Goal: Entertainment & Leisure: Consume media (video, audio)

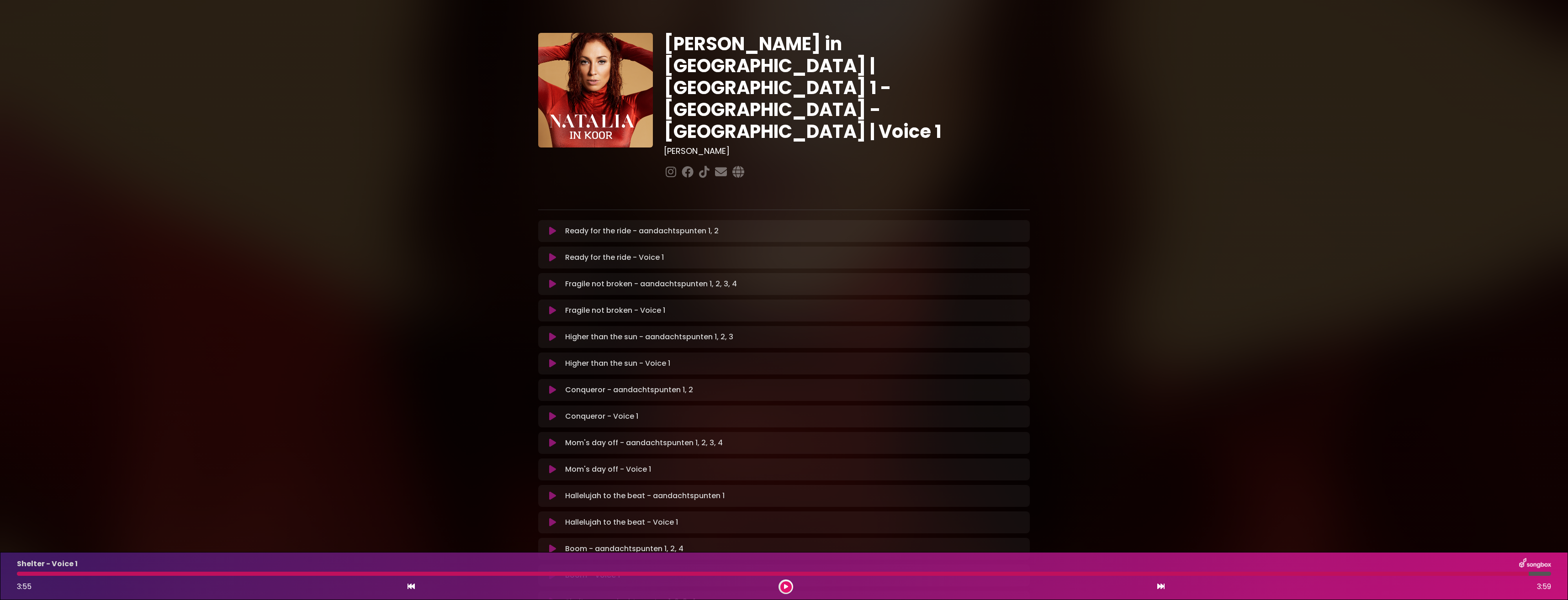
scroll to position [228, 0]
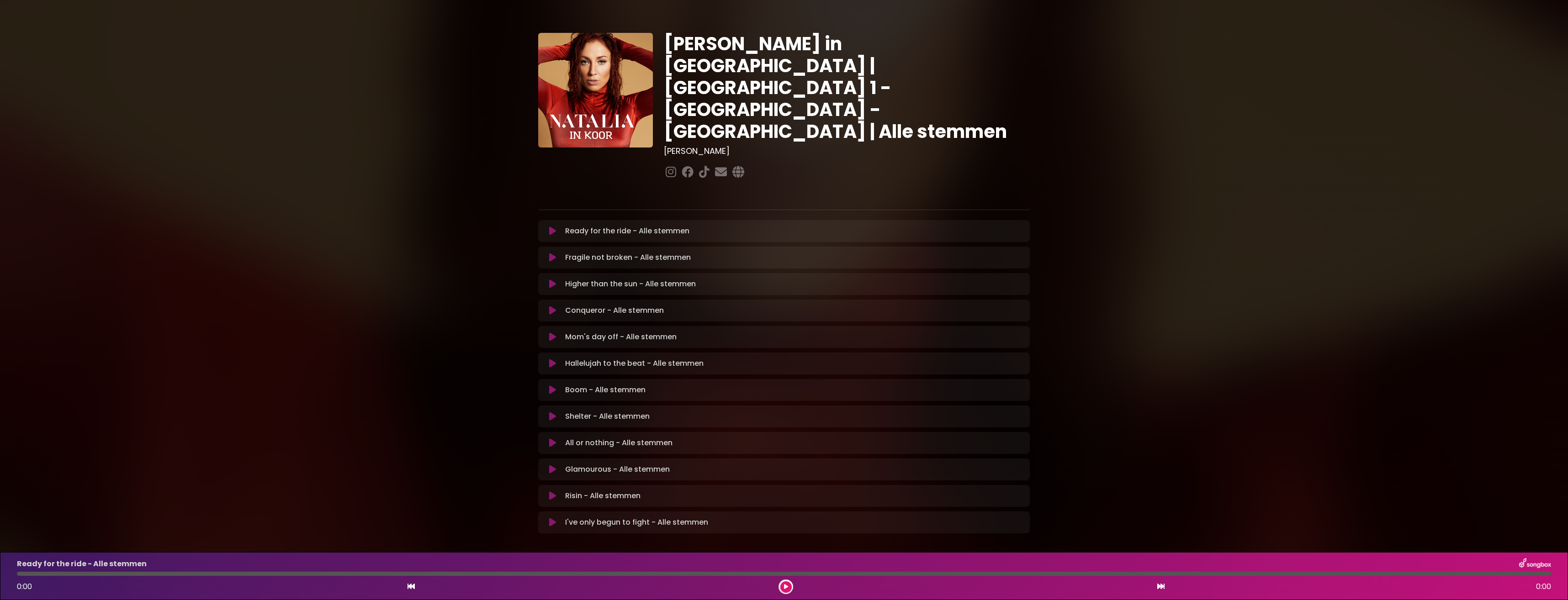
click at [550, 412] on icon at bounding box center [552, 416] width 7 height 9
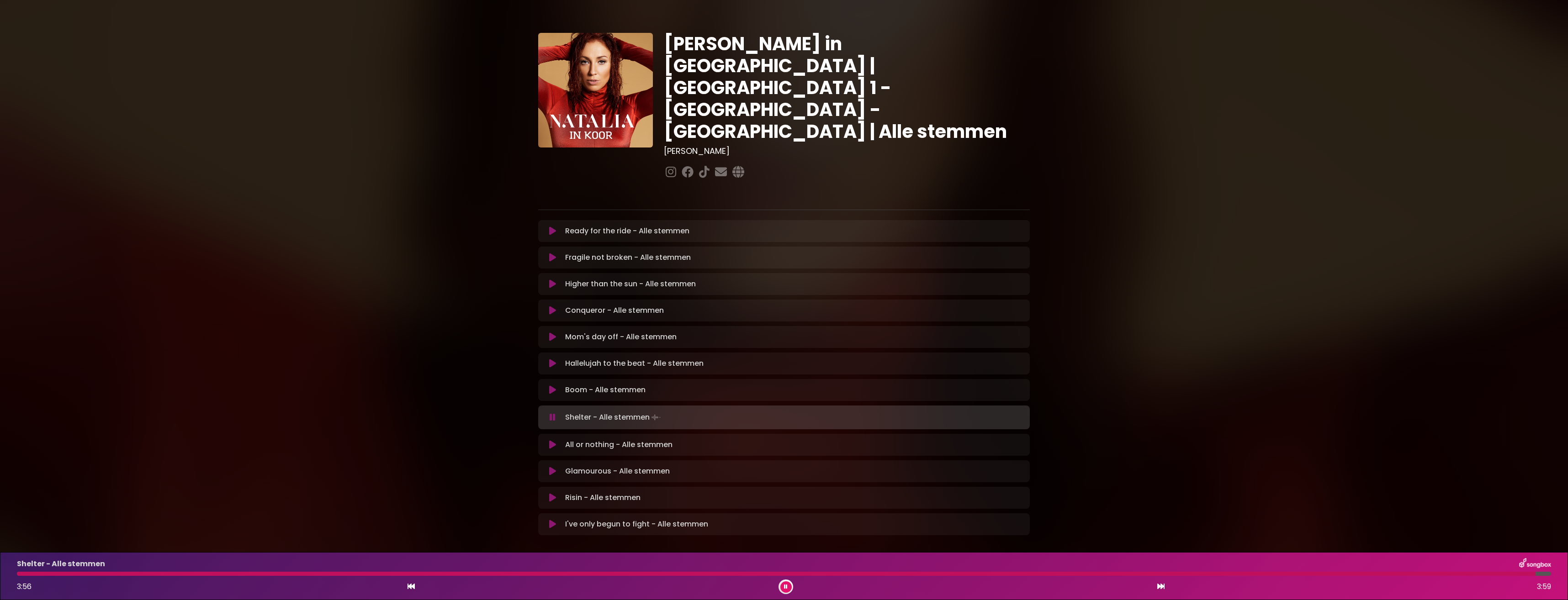
click at [790, 585] on button at bounding box center [786, 587] width 12 height 12
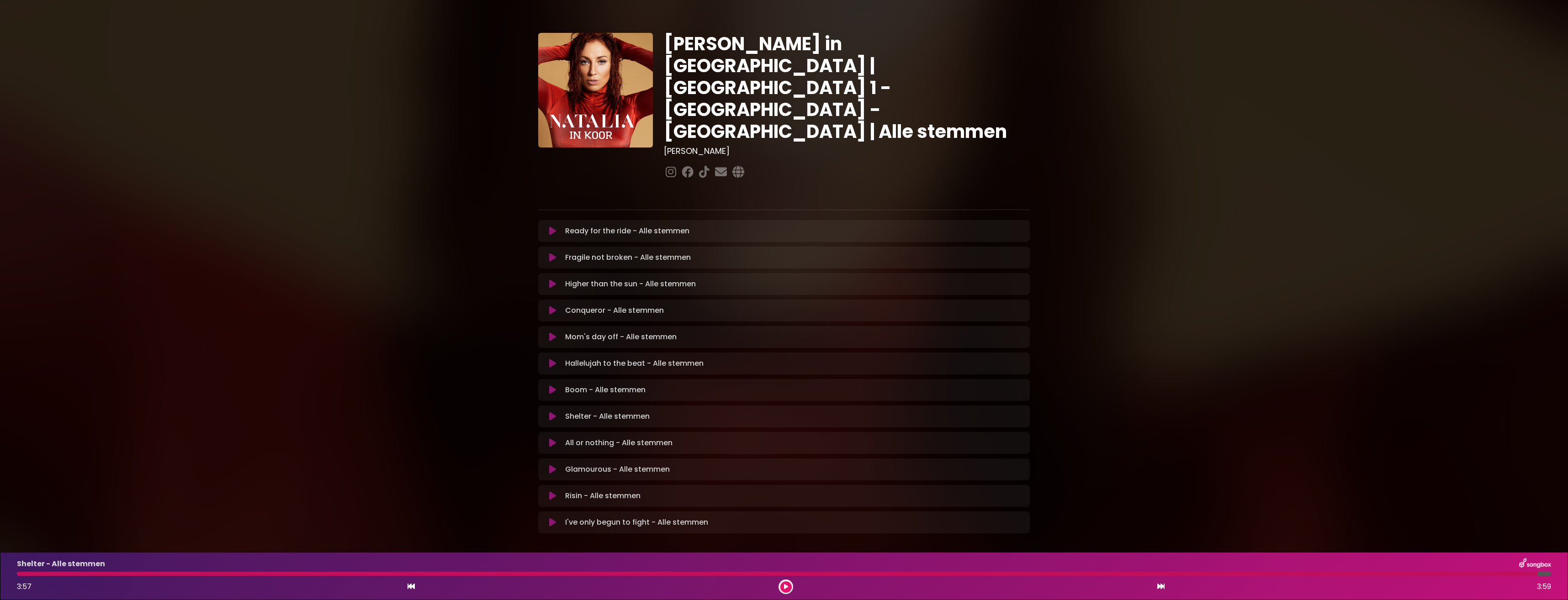
click at [550, 439] on icon at bounding box center [552, 443] width 7 height 9
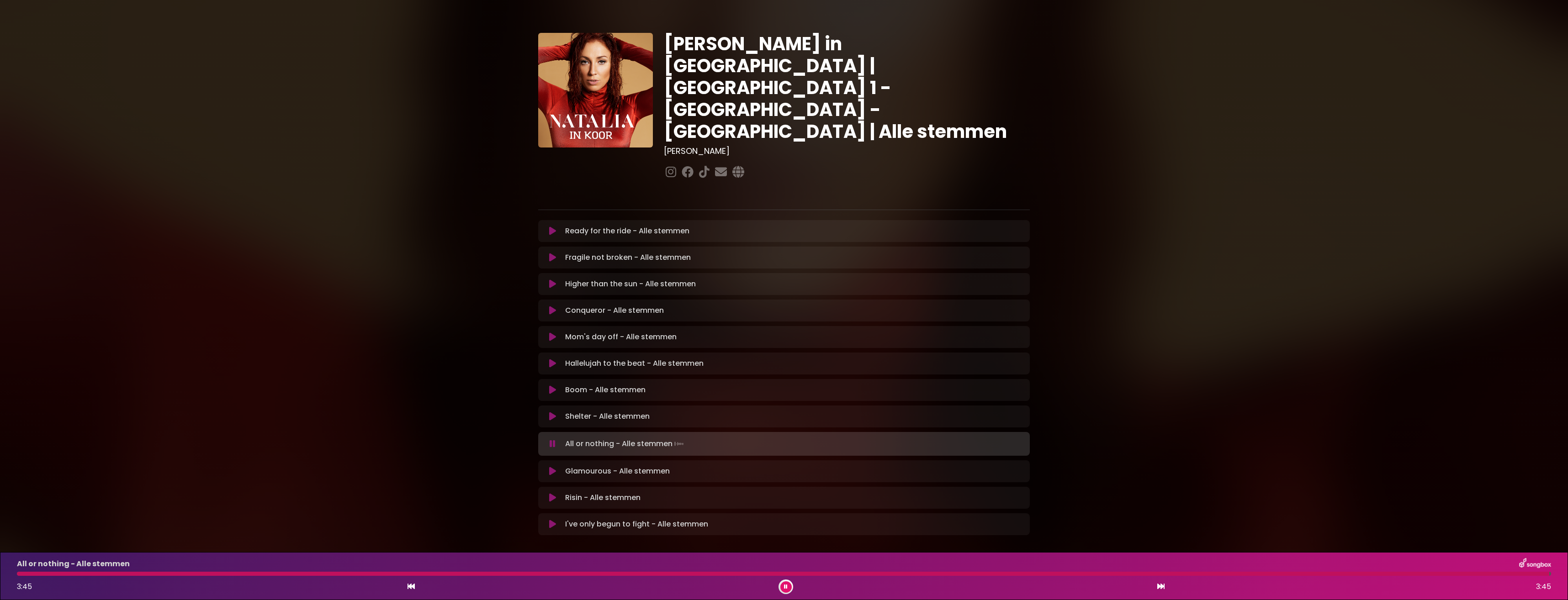
click at [783, 585] on button at bounding box center [786, 587] width 12 height 12
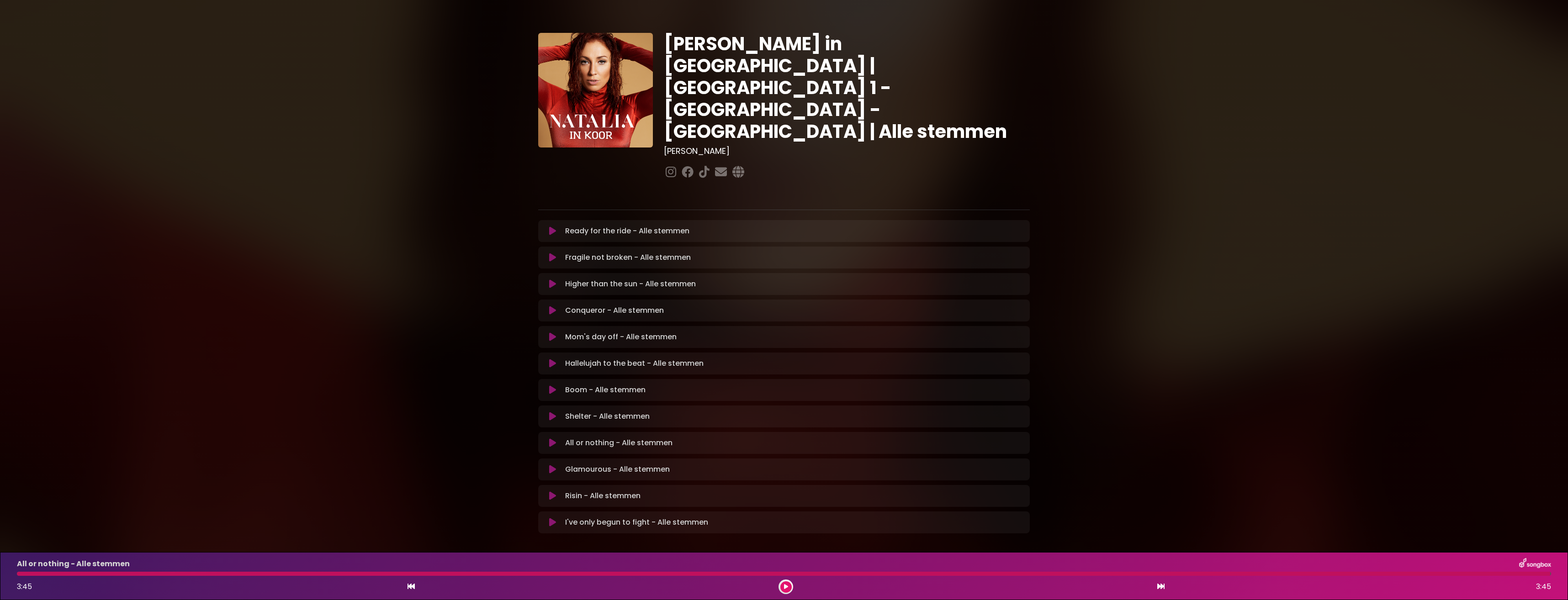
click at [787, 600] on html "× Natalia in Koor | Antwerpen 1 - Gent - Leuven | Alle stemmen Hans Primusz" at bounding box center [784, 300] width 1568 height 600
click at [556, 465] on icon at bounding box center [552, 469] width 7 height 9
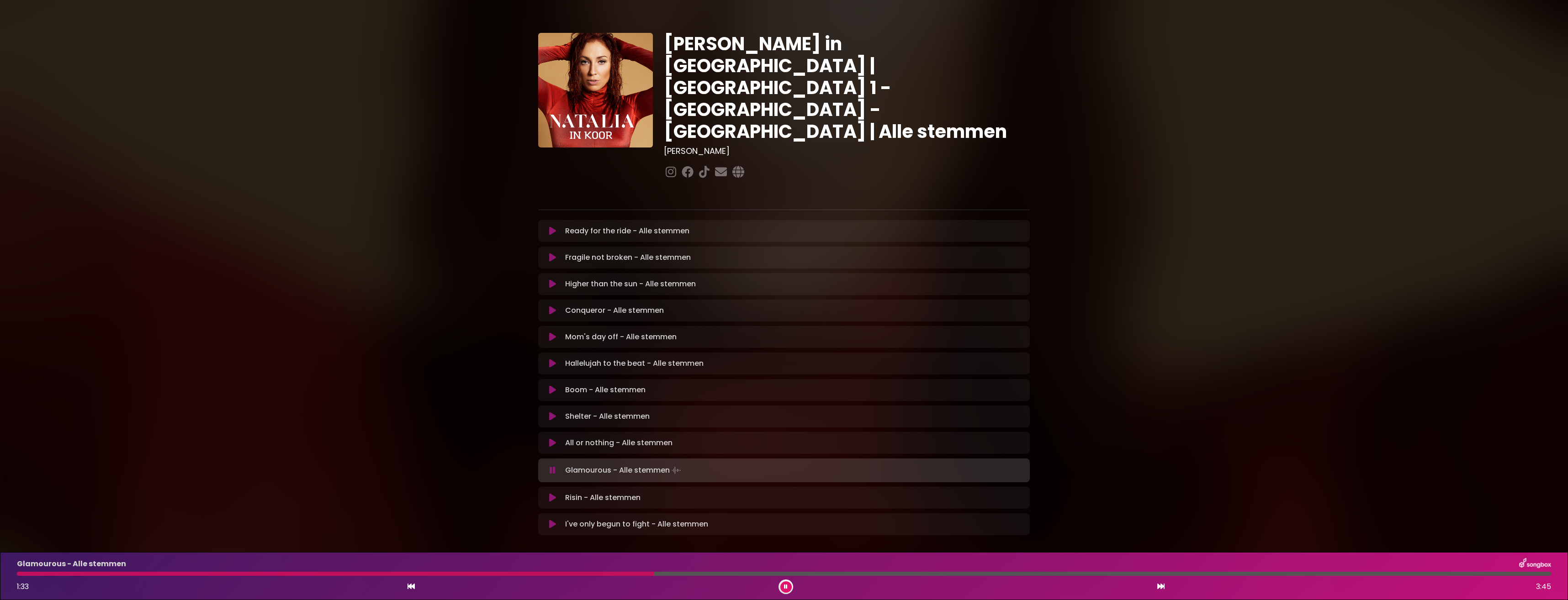
click at [512, 571] on div "Glamourous - Alle stemmen 1:33 3:45" at bounding box center [784, 576] width 1545 height 36
click at [495, 572] on div at bounding box center [270, 574] width 506 height 4
click at [475, 572] on div at bounding box center [258, 574] width 483 height 4
click at [786, 585] on icon at bounding box center [786, 587] width 4 height 5
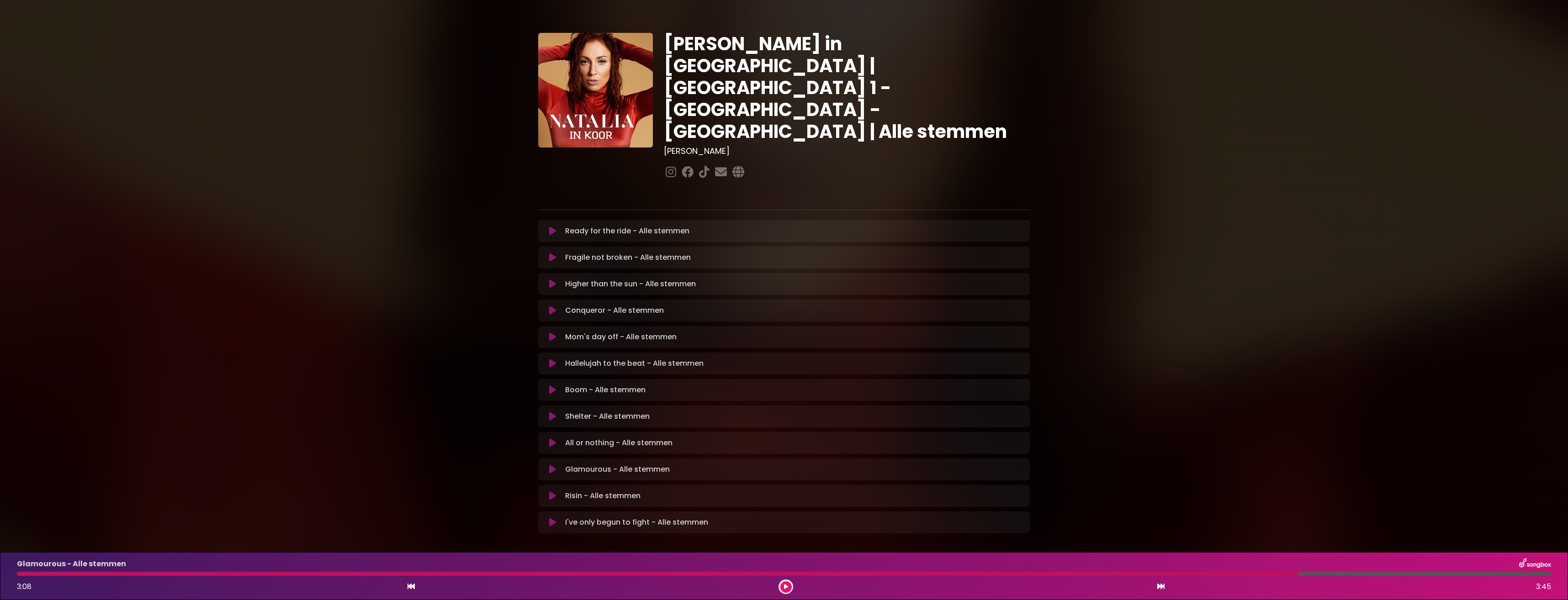
click at [548, 492] on button at bounding box center [552, 496] width 18 height 9
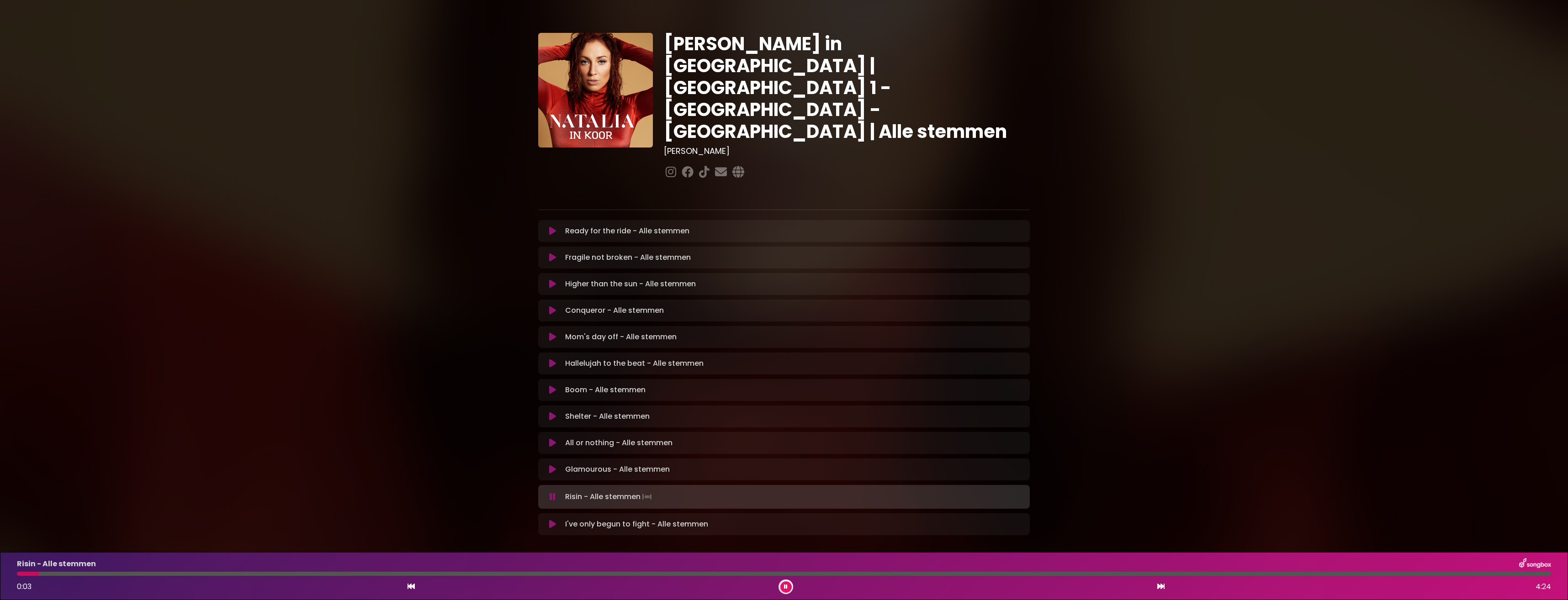
click at [128, 574] on div at bounding box center [784, 574] width 1534 height 4
click at [153, 572] on div at bounding box center [784, 574] width 1534 height 4
click at [183, 574] on div at bounding box center [784, 574] width 1534 height 4
click at [230, 573] on div at bounding box center [784, 574] width 1534 height 4
drag, startPoint x: 351, startPoint y: 576, endPoint x: 349, endPoint y: 571, distance: 5.4
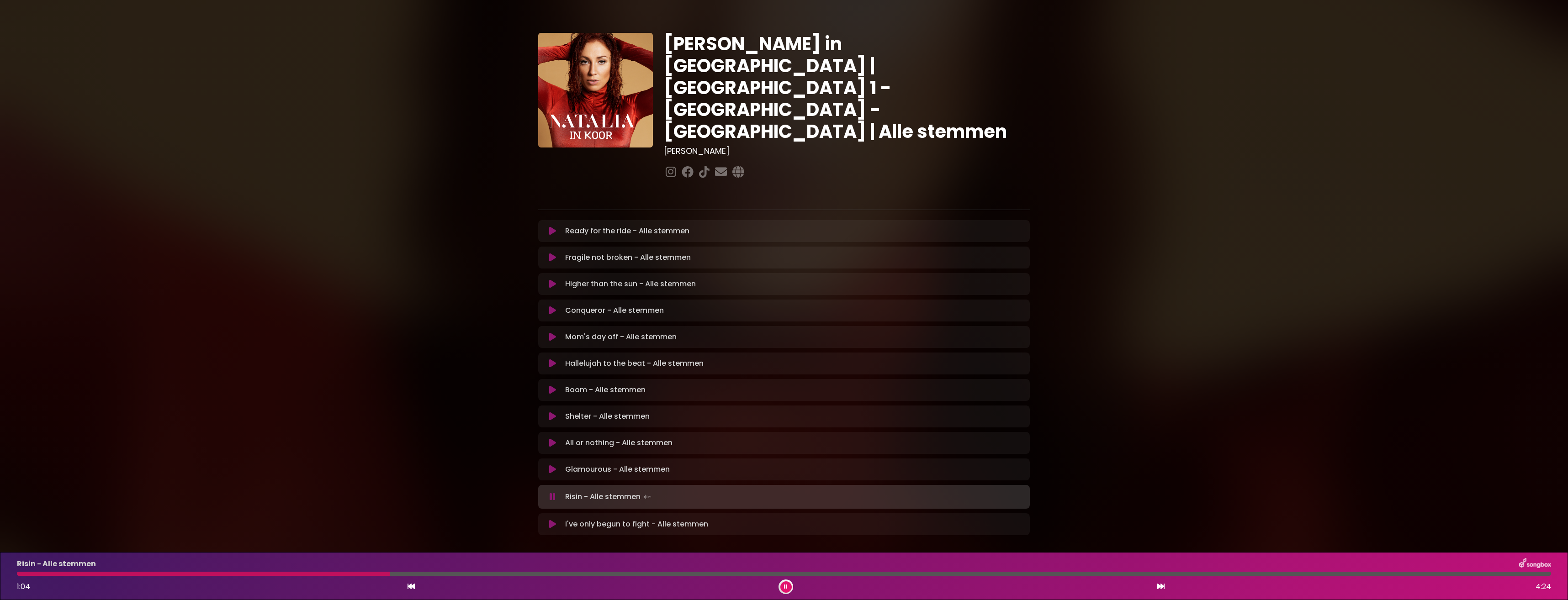
click at [349, 574] on div "Risin - Alle stemmen 1:04 4:24" at bounding box center [784, 576] width 1545 height 36
click at [347, 572] on div at bounding box center [205, 574] width 377 height 4
click at [347, 571] on div "Risin - Alle stemmen 1:05 4:24" at bounding box center [784, 576] width 1545 height 36
click at [356, 575] on div at bounding box center [210, 574] width 387 height 4
click at [346, 573] on div at bounding box center [181, 574] width 329 height 4
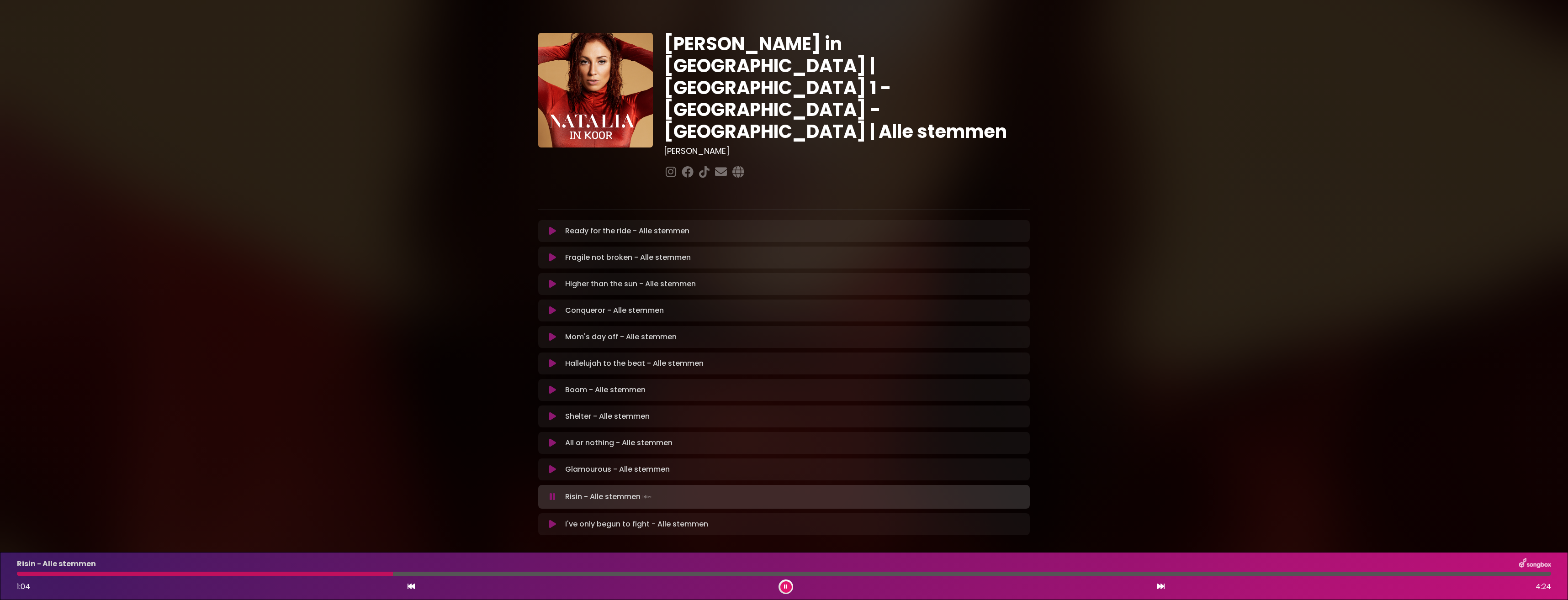
click at [345, 576] on div "Risin - Alle stemmen 1:04 4:24" at bounding box center [784, 576] width 1545 height 36
click at [345, 574] on div at bounding box center [206, 574] width 379 height 4
drag, startPoint x: 704, startPoint y: 567, endPoint x: 704, endPoint y: 572, distance: 5.0
click at [704, 570] on div "Risin - Alle stemmen" at bounding box center [784, 564] width 1545 height 12
click at [692, 572] on div at bounding box center [383, 574] width 732 height 4
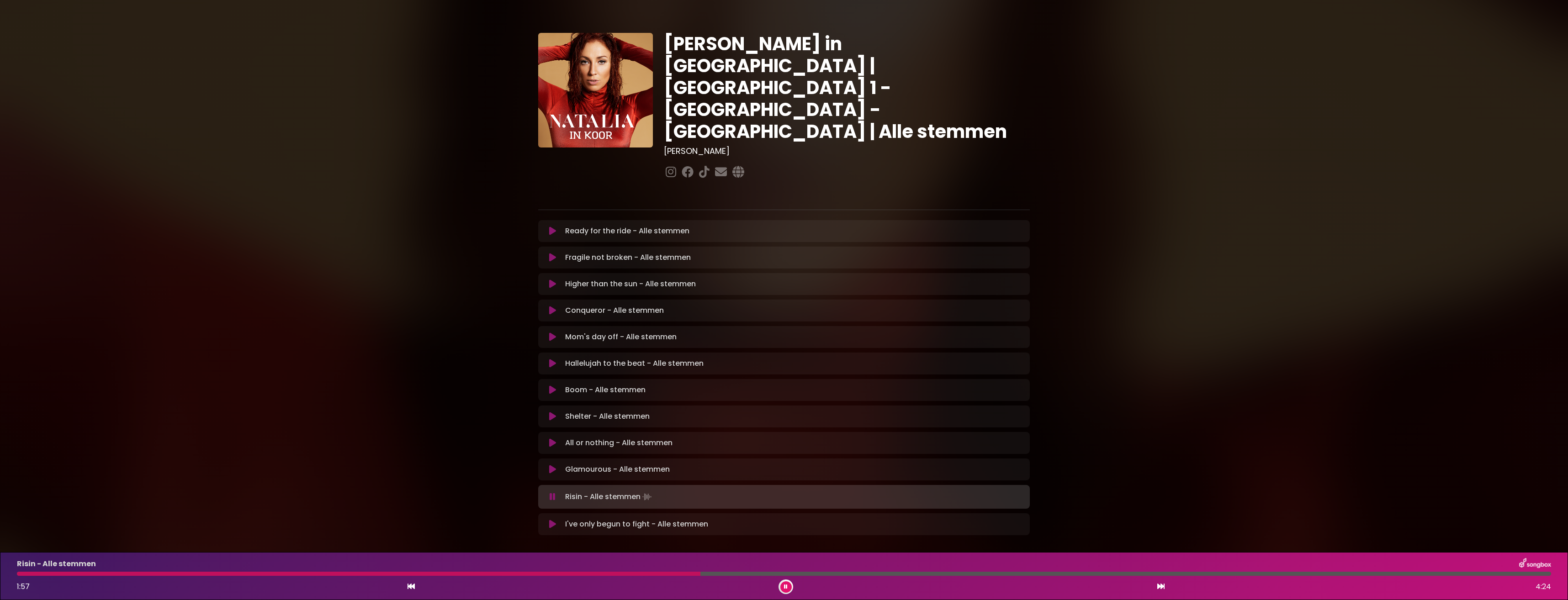
click at [690, 572] on div at bounding box center [359, 574] width 684 height 4
click at [677, 572] on div at bounding box center [355, 574] width 677 height 4
click at [675, 572] on div at bounding box center [346, 574] width 659 height 4
click at [791, 587] on button at bounding box center [786, 587] width 12 height 12
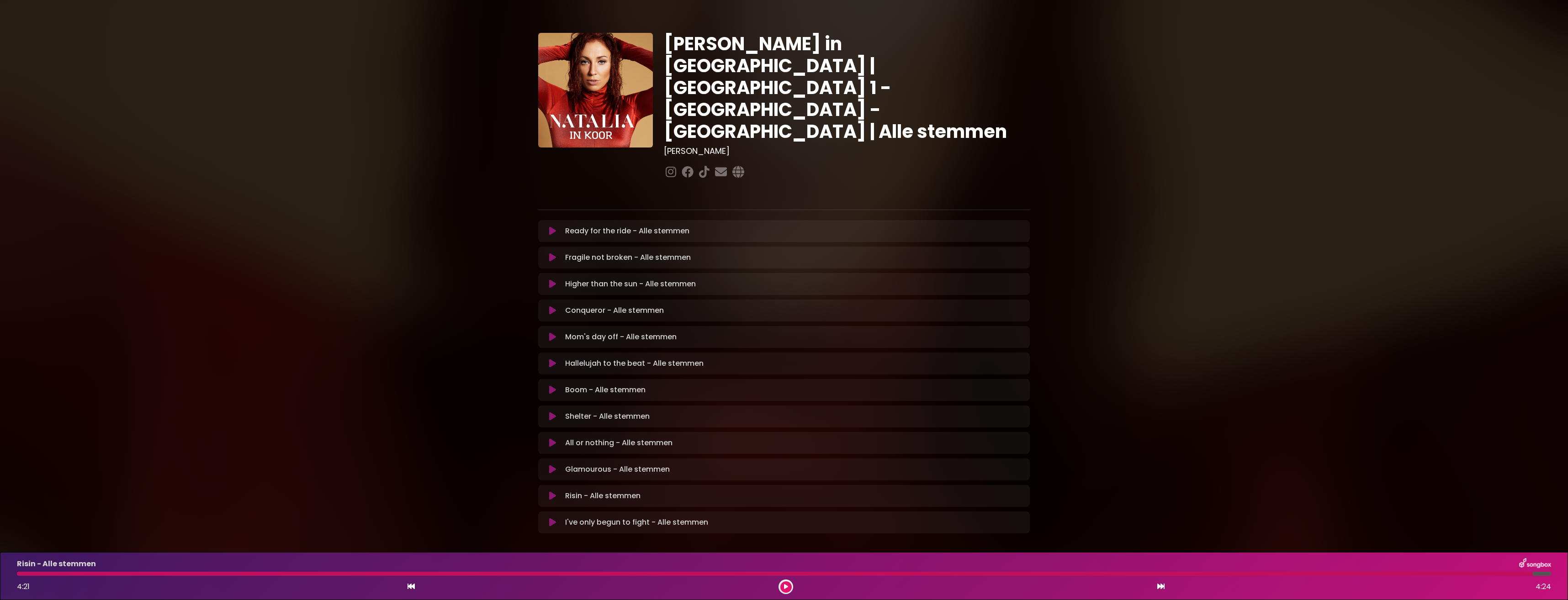
click at [555, 518] on icon at bounding box center [552, 522] width 7 height 9
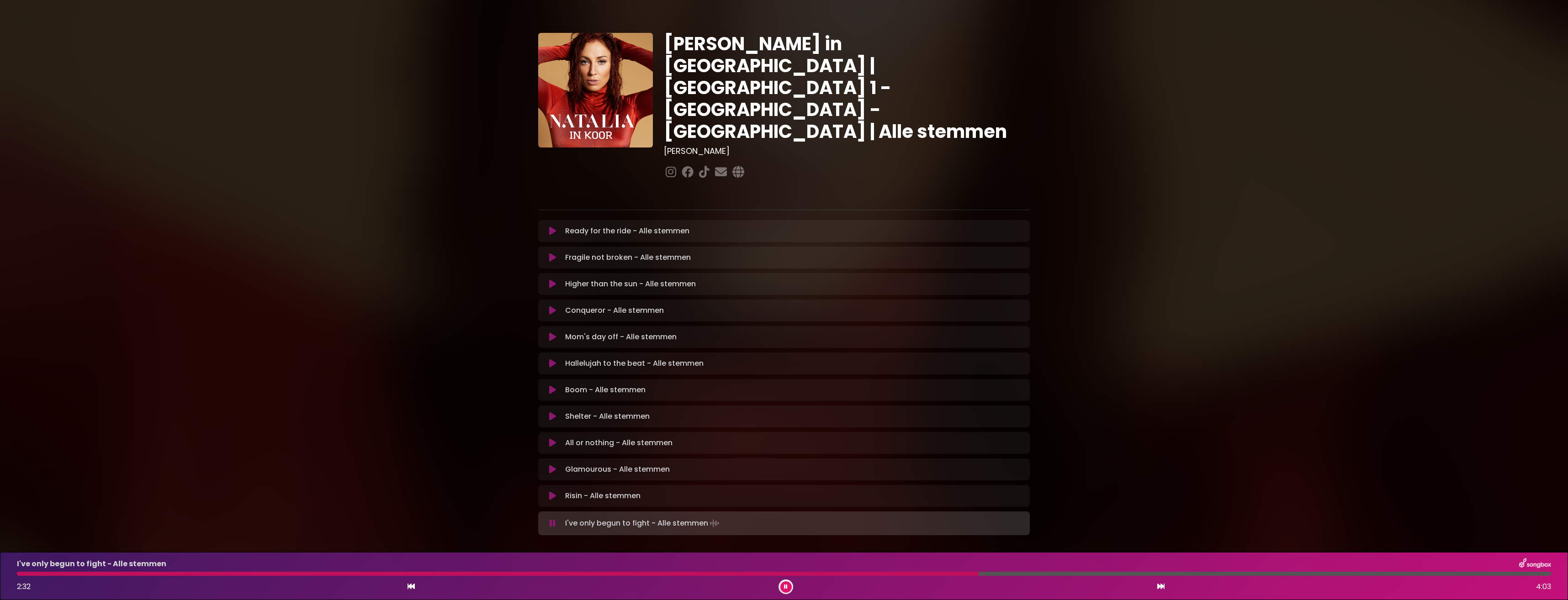
click at [824, 574] on div at bounding box center [498, 574] width 962 height 4
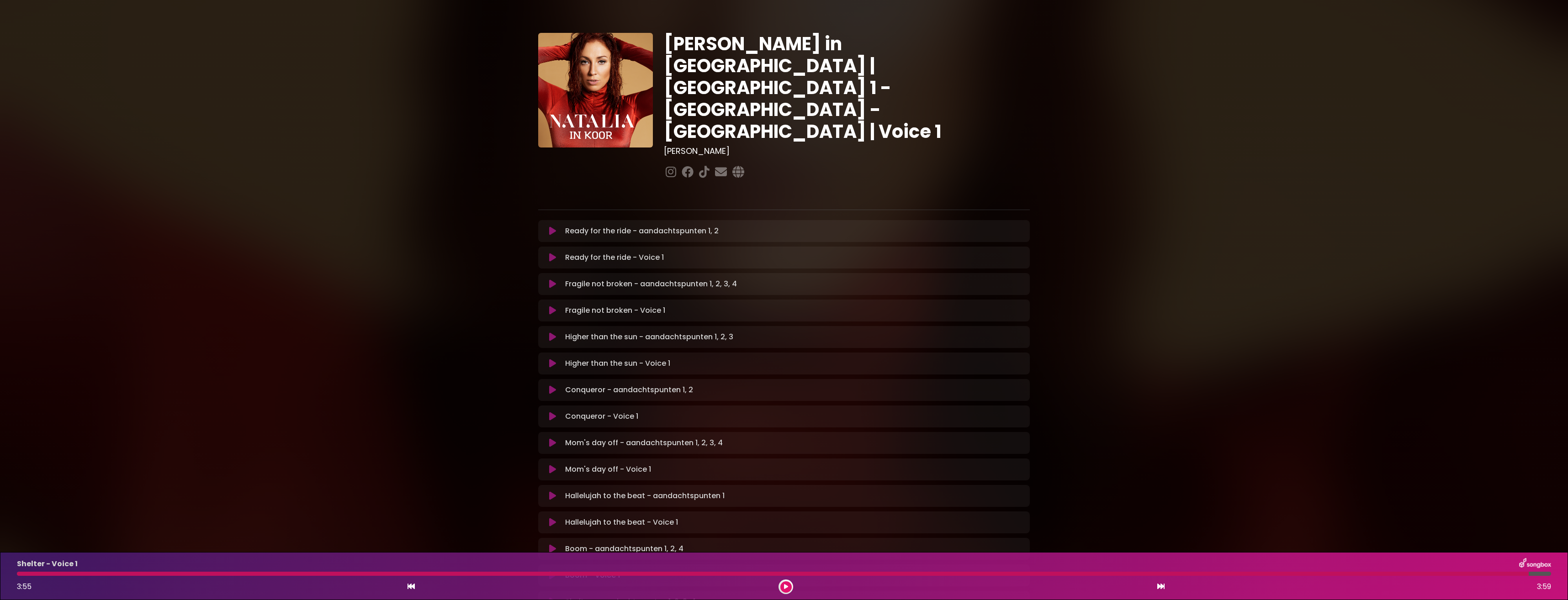
scroll to position [228, 0]
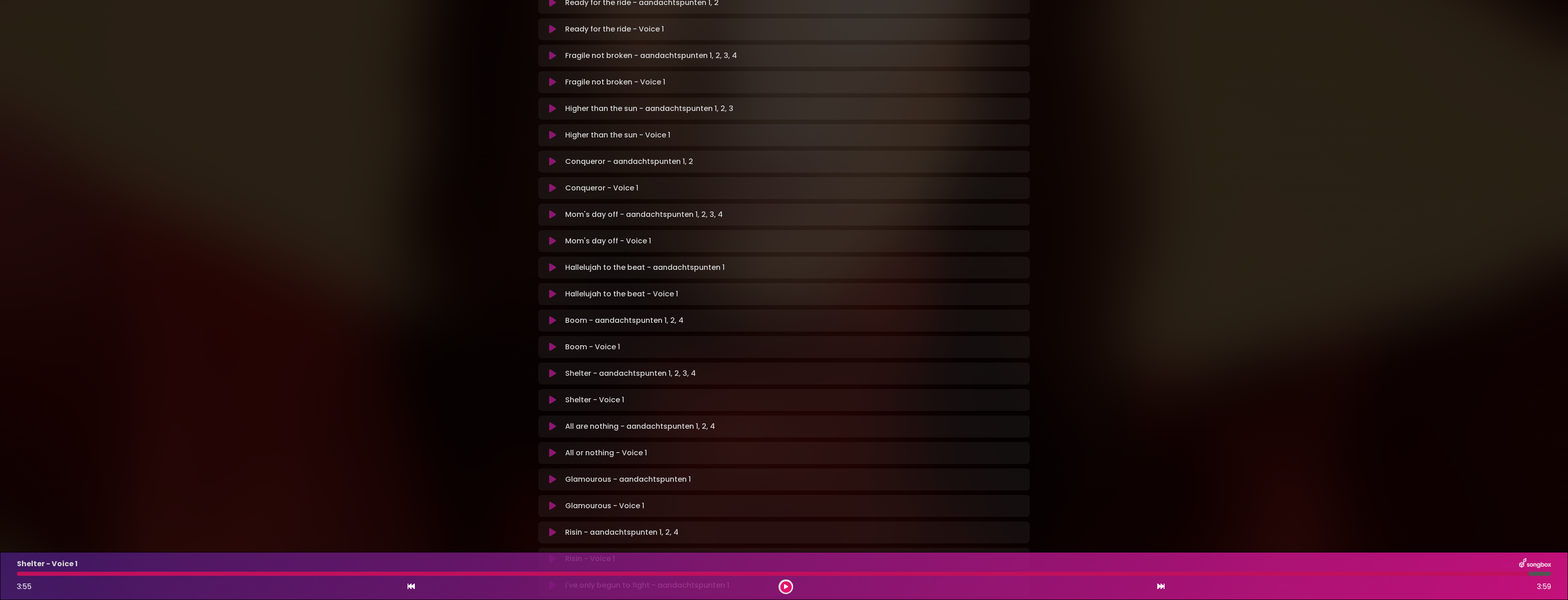
click at [550, 422] on icon at bounding box center [552, 427] width 7 height 9
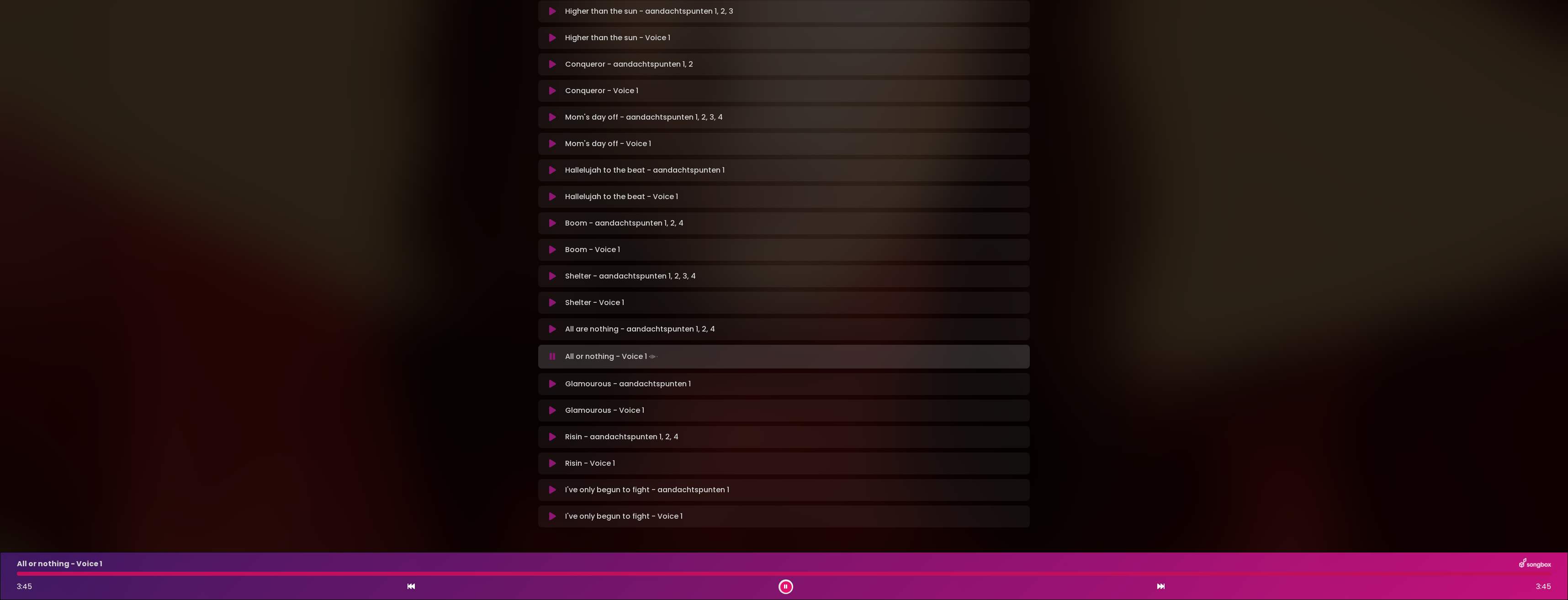
scroll to position [324, 0]
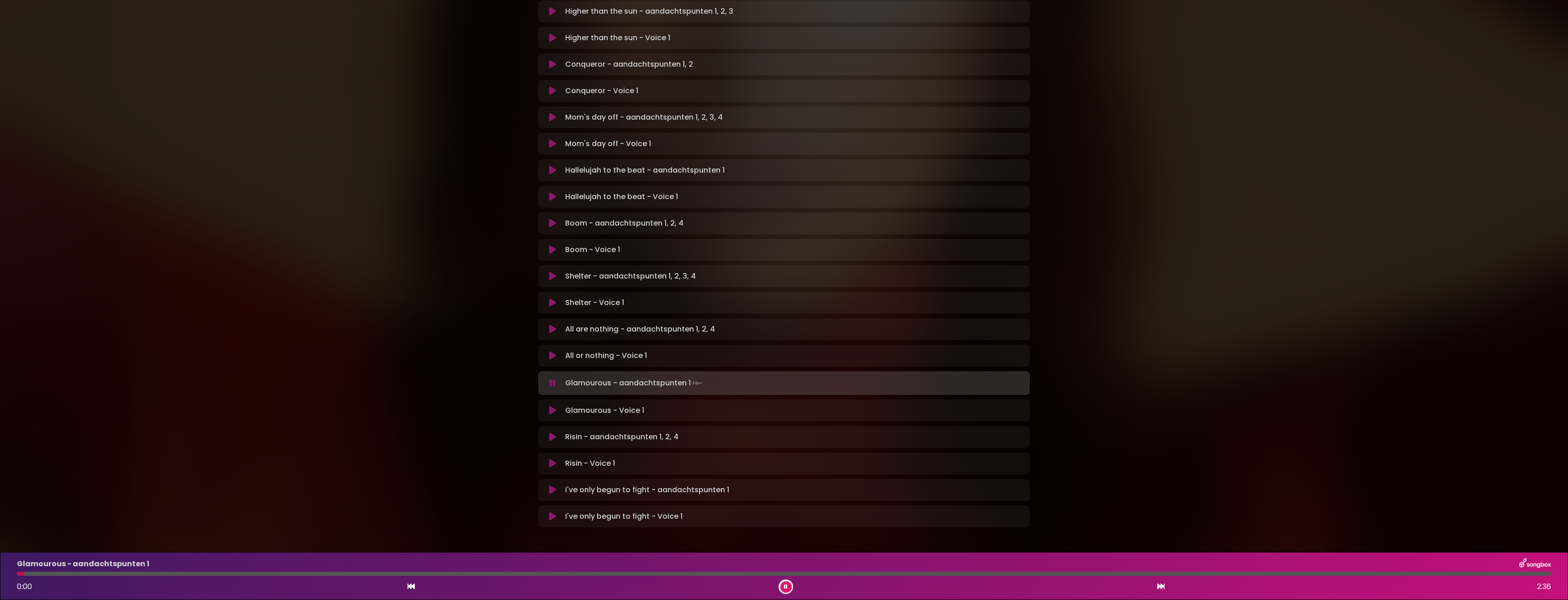
click at [785, 585] on icon at bounding box center [786, 587] width 4 height 5
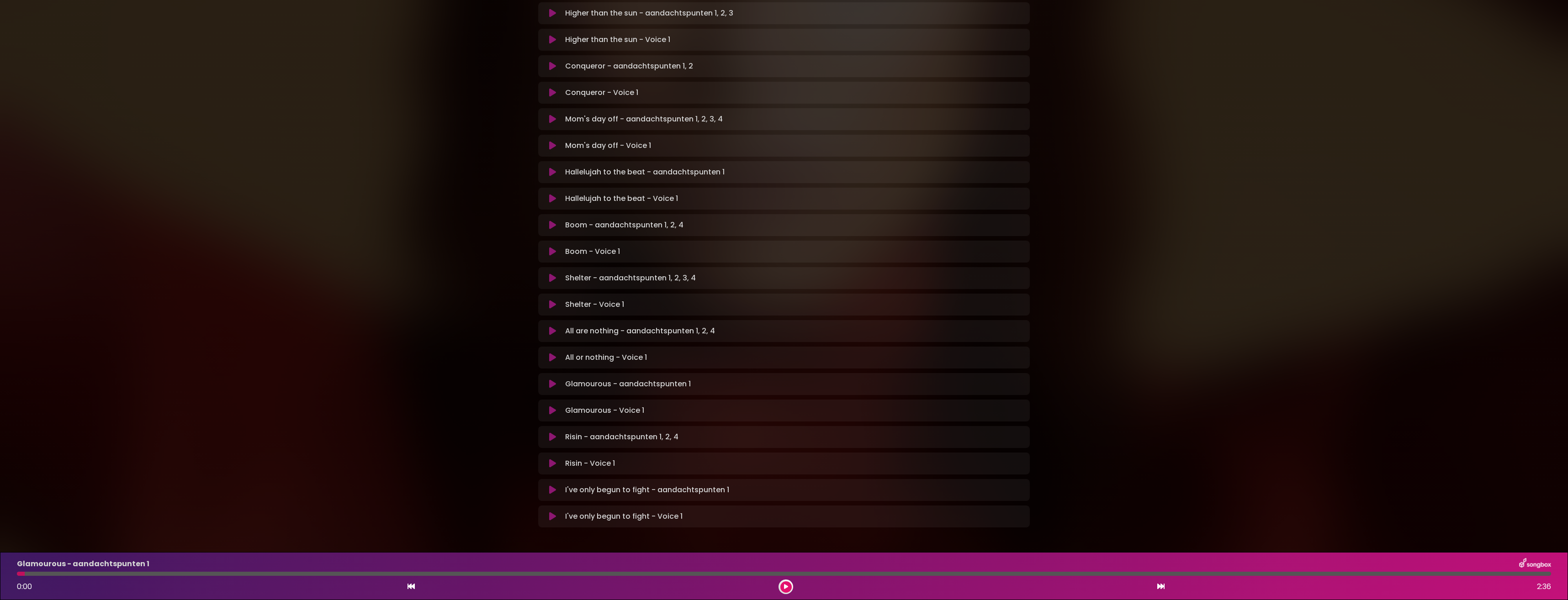
click at [551, 380] on icon at bounding box center [552, 384] width 7 height 9
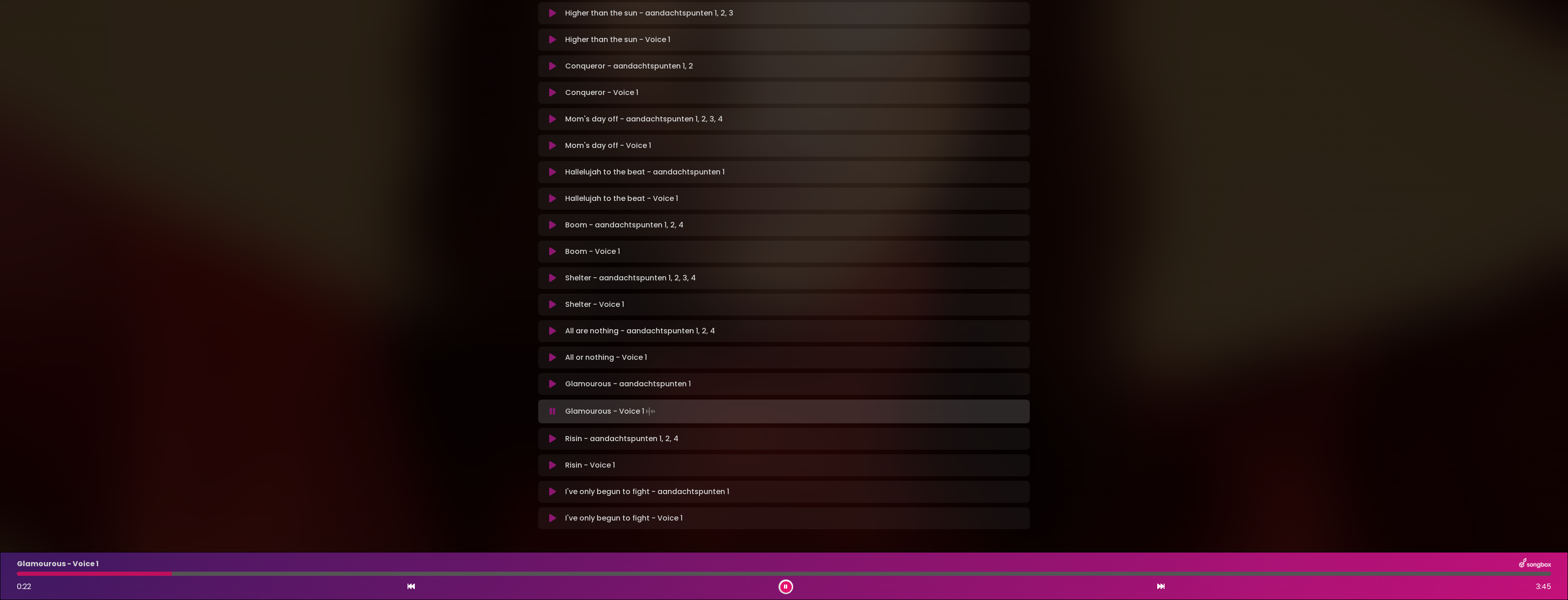
click at [126, 573] on div at bounding box center [94, 574] width 155 height 4
click at [402, 572] on div at bounding box center [320, 574] width 606 height 4
click at [805, 572] on div at bounding box center [516, 574] width 998 height 4
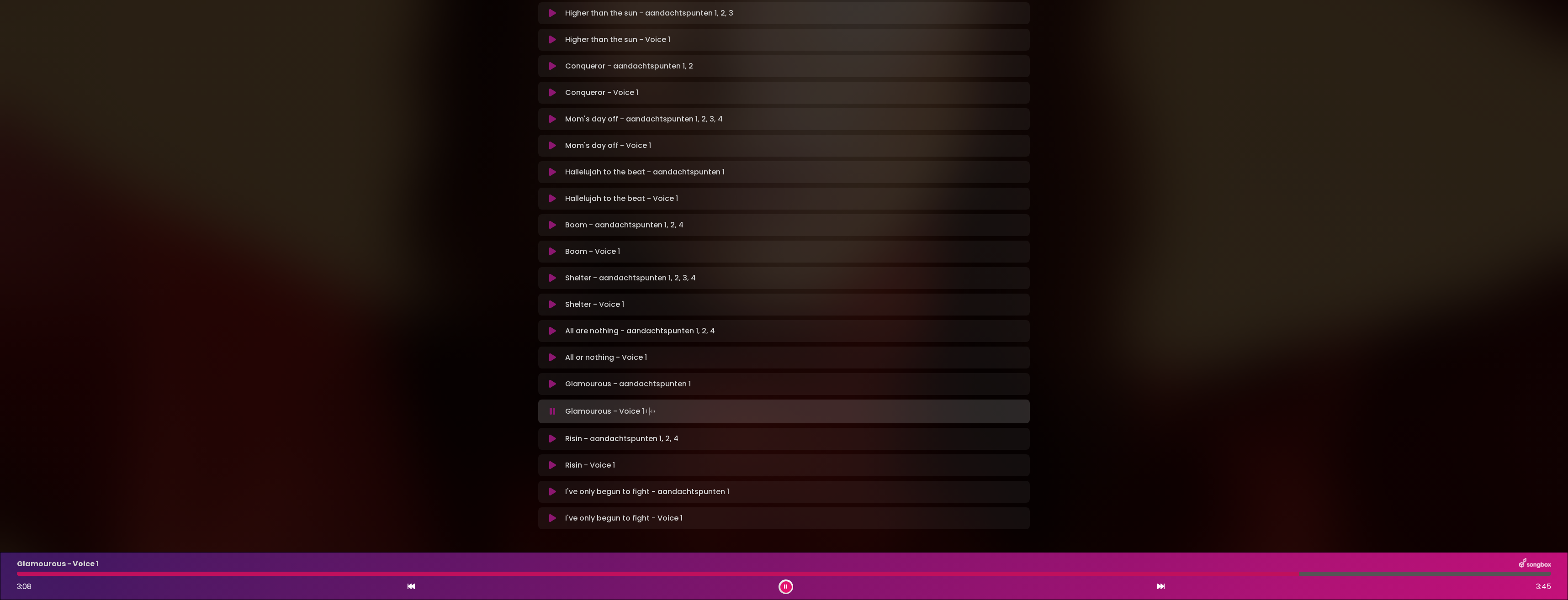
click at [786, 587] on icon at bounding box center [786, 587] width 4 height 5
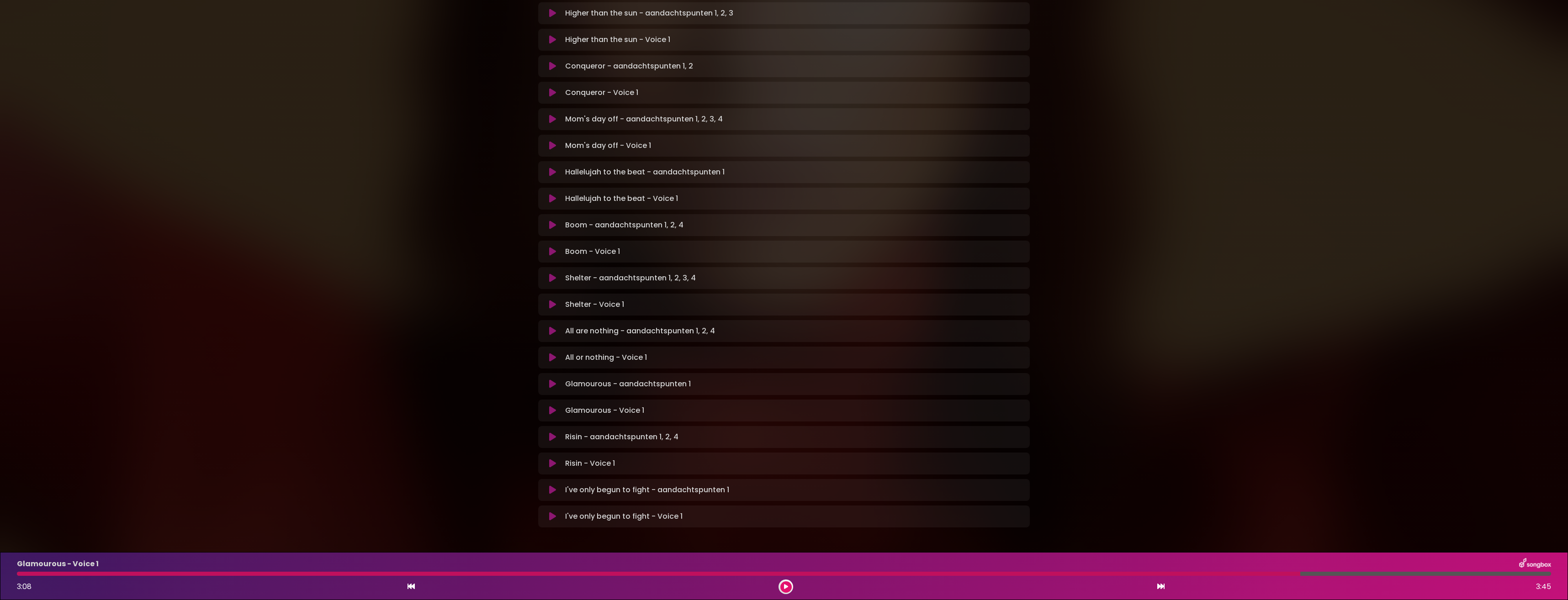
click at [552, 433] on icon at bounding box center [552, 437] width 7 height 9
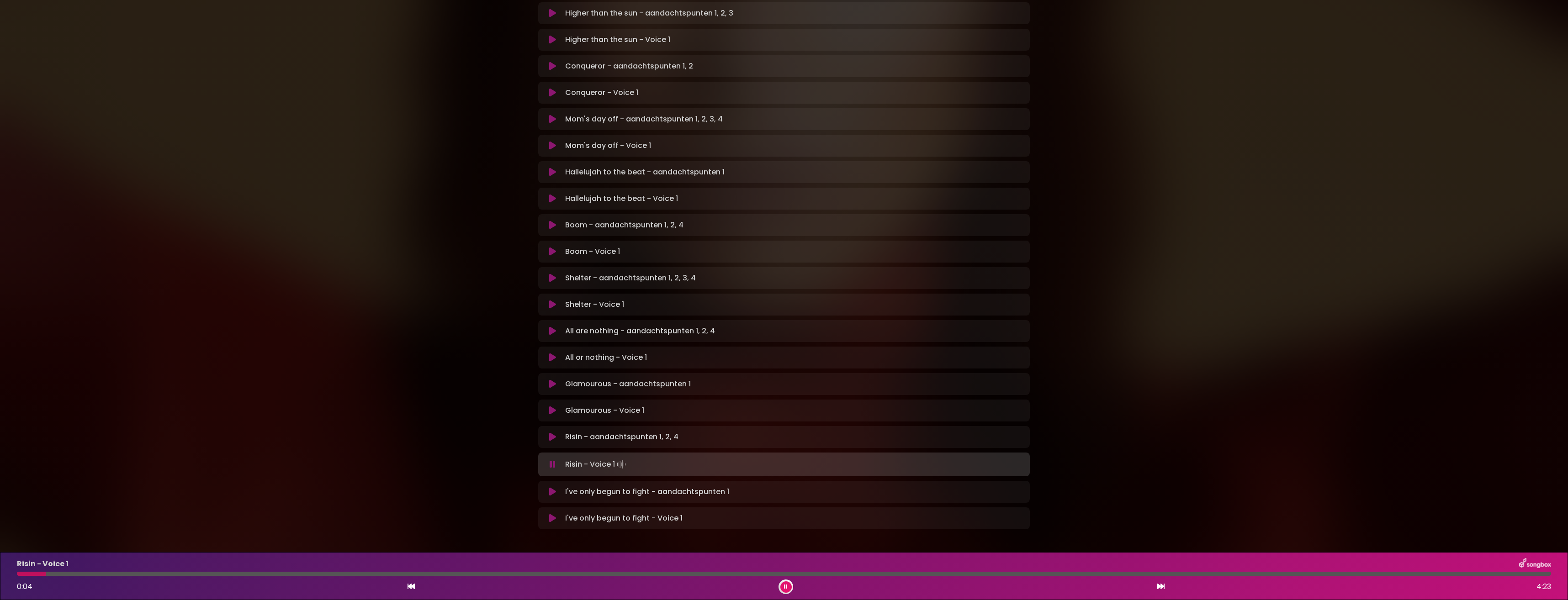
scroll to position [326, 0]
click at [124, 574] on div at bounding box center [784, 574] width 1534 height 4
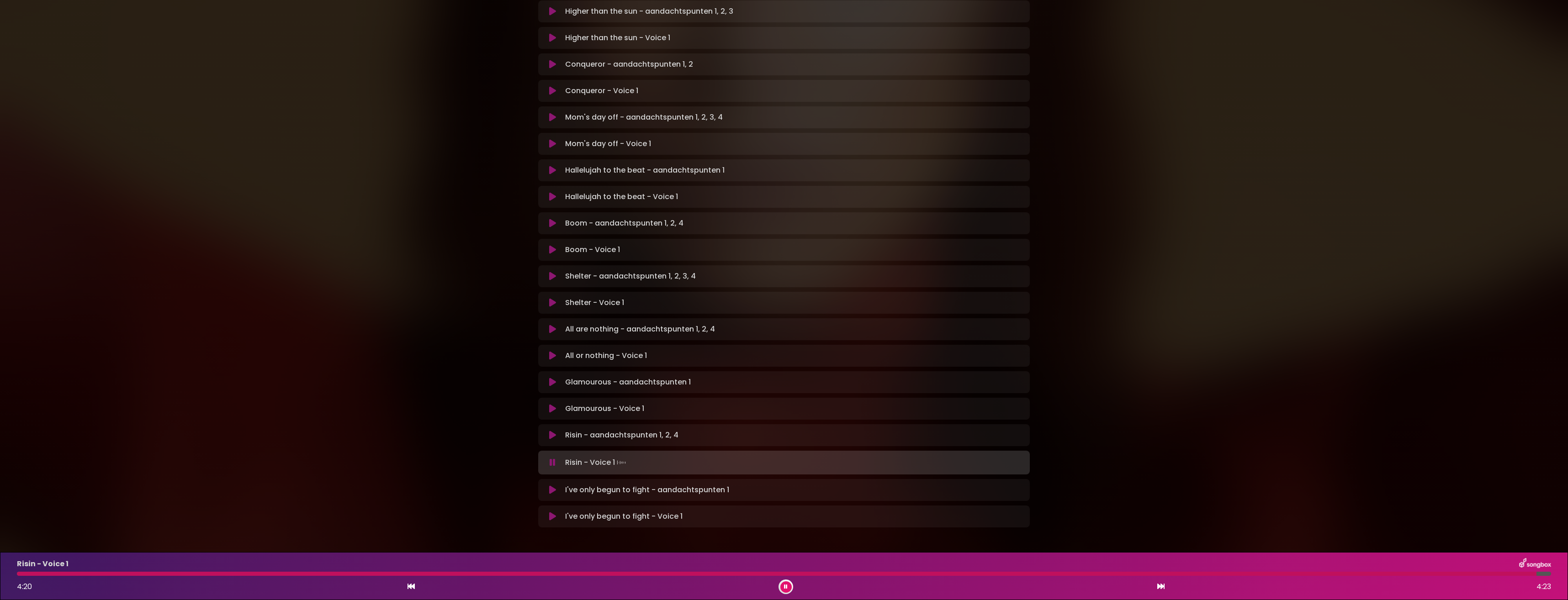
click at [785, 588] on icon at bounding box center [786, 587] width 4 height 5
click at [553, 486] on icon at bounding box center [552, 490] width 7 height 9
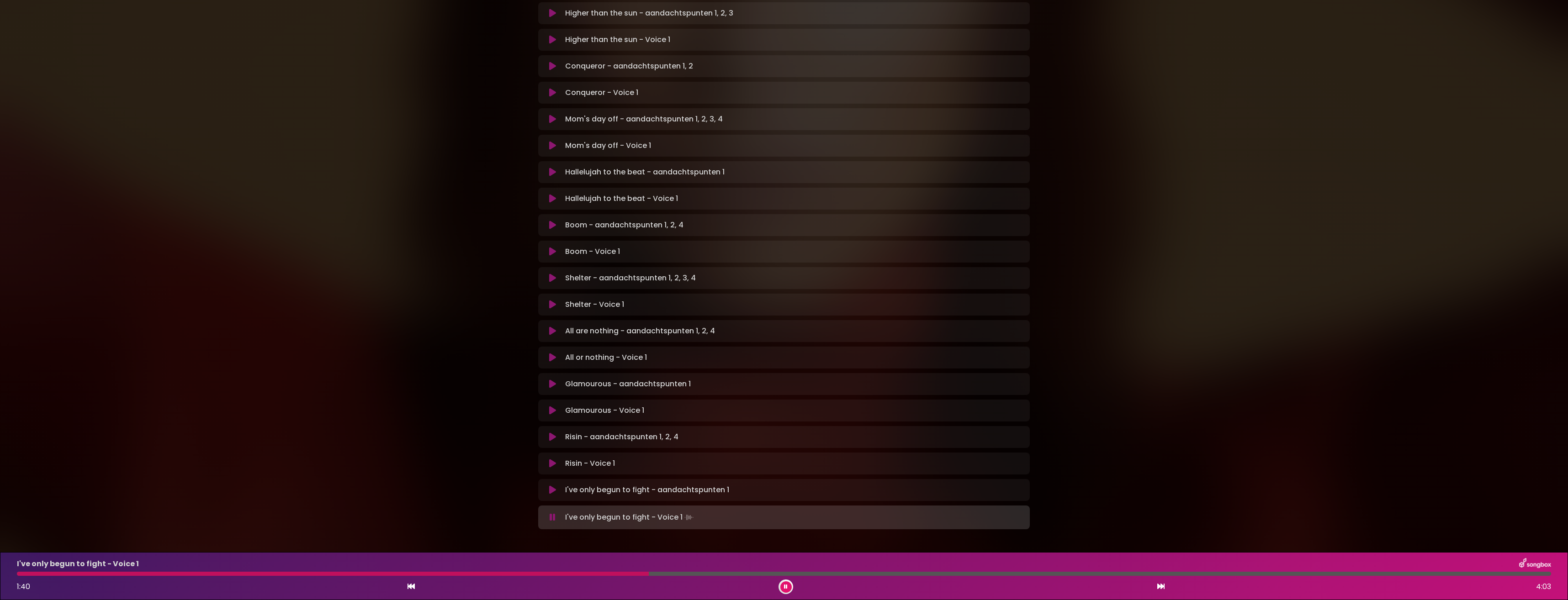
click at [564, 576] on div "I've only begun to fight - Voice 1 1:40 4:03" at bounding box center [784, 576] width 1545 height 36
click at [562, 575] on div at bounding box center [335, 574] width 637 height 4
click at [631, 572] on div at bounding box center [355, 574] width 676 height 4
click at [611, 572] on div at bounding box center [327, 574] width 621 height 4
click at [575, 573] on div at bounding box center [330, 574] width 626 height 4
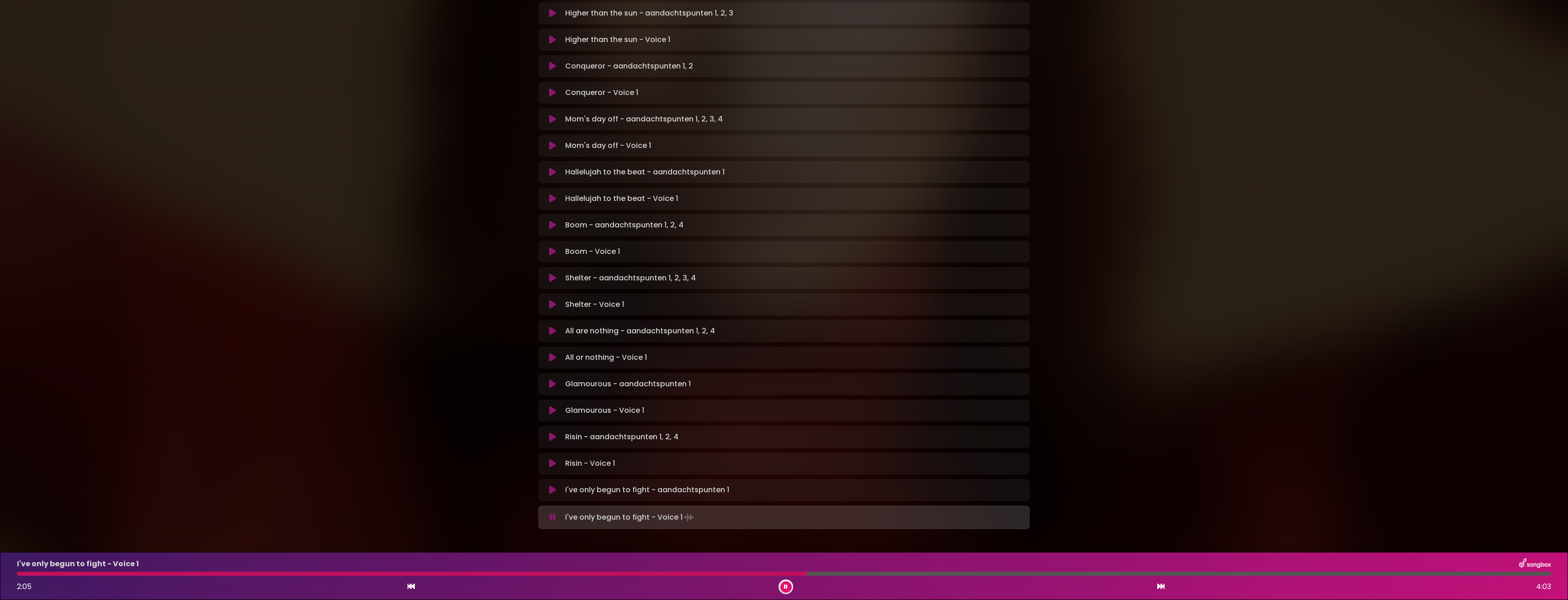
click at [807, 573] on div at bounding box center [412, 574] width 790 height 4
click at [1192, 572] on div at bounding box center [673, 574] width 1312 height 4
click at [1146, 573] on div at bounding box center [612, 574] width 1190 height 4
click at [1187, 574] on div at bounding box center [671, 574] width 1309 height 4
click at [1194, 575] on div at bounding box center [673, 574] width 1311 height 4
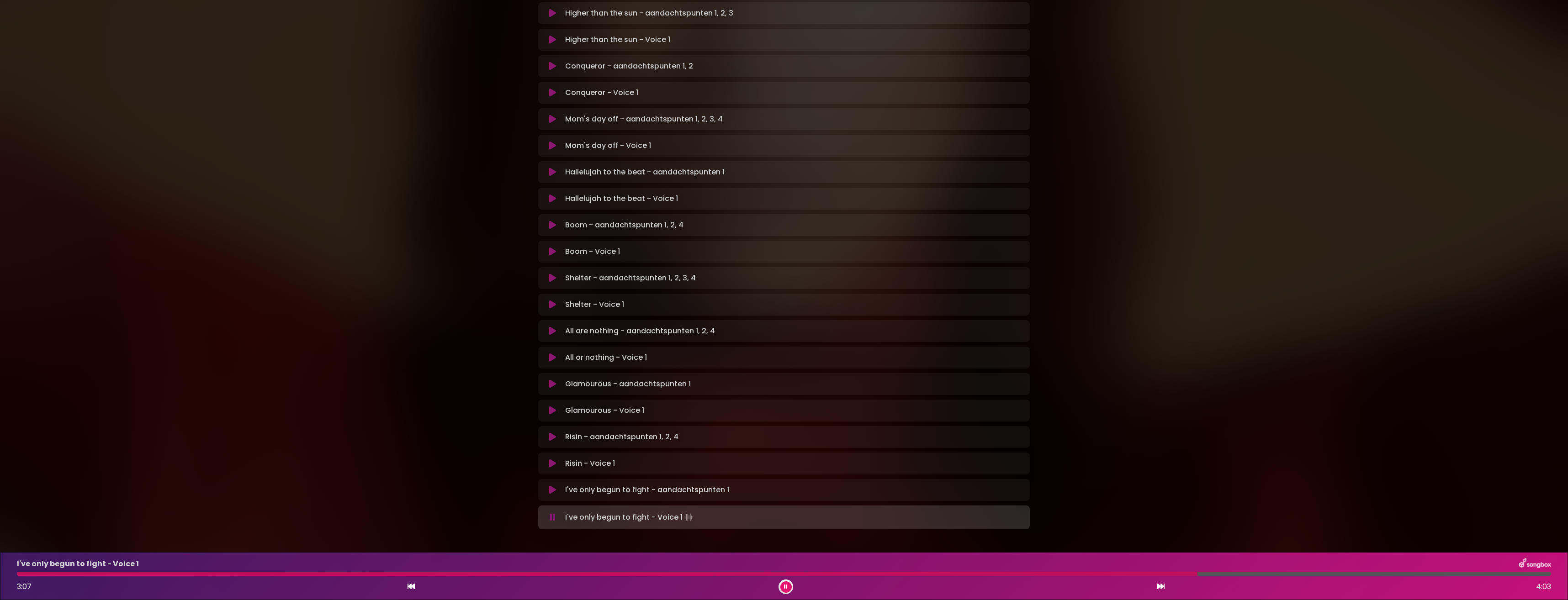
click at [1143, 571] on div "I've only begun to fight - Voice 1 3:07 4:03" at bounding box center [784, 576] width 1545 height 36
click at [1143, 571] on div "I've only begun to fight - Voice 1 3:07 4:03" at bounding box center [784, 576] width 1545 height 36
click at [1150, 574] on div at bounding box center [611, 574] width 1188 height 4
click at [1263, 574] on div at bounding box center [732, 574] width 1429 height 4
click at [1177, 573] on div at bounding box center [644, 574] width 1255 height 4
